Goal: Transaction & Acquisition: Purchase product/service

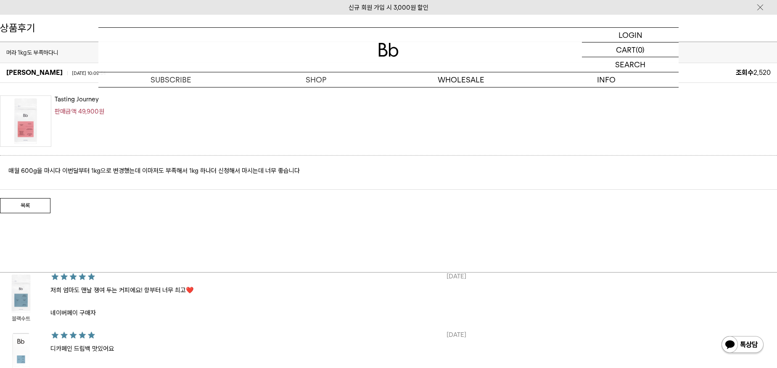
click at [386, 51] on img at bounding box center [388, 50] width 20 height 14
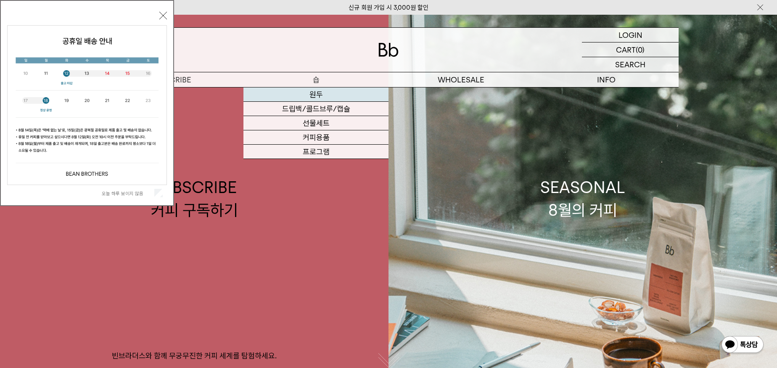
click at [314, 95] on link "원두" at bounding box center [315, 94] width 145 height 14
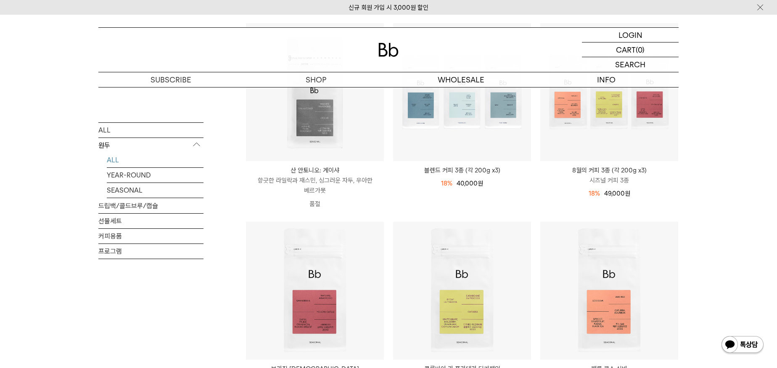
scroll to position [148, 0]
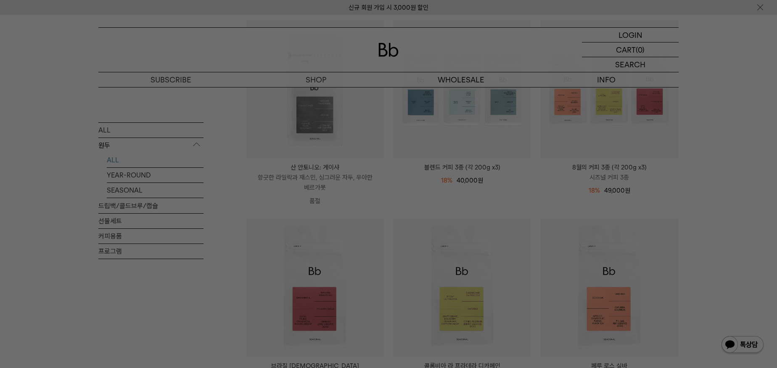
click at [126, 276] on div at bounding box center [388, 184] width 777 height 368
